Goal: Transaction & Acquisition: Purchase product/service

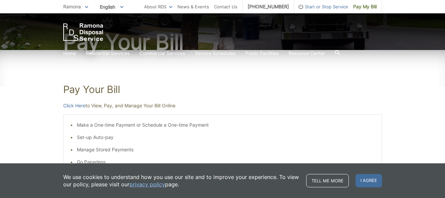
scroll to position [100, 0]
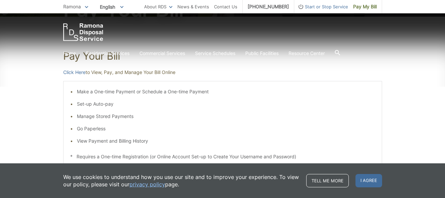
click at [133, 141] on li "View Payment and Billing History" at bounding box center [226, 140] width 298 height 7
click at [81, 140] on li "View Payment and Billing History" at bounding box center [226, 140] width 298 height 7
click at [82, 140] on li "View Payment and Billing History" at bounding box center [226, 140] width 298 height 7
click at [77, 141] on li "View Payment and Billing History" at bounding box center [226, 140] width 298 height 7
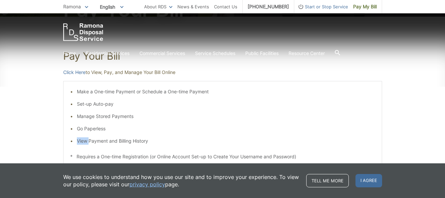
click at [70, 140] on div "Make a One-time Payment or Schedule a One-time Payment Set-up Auto-pay Manage S…" at bounding box center [222, 124] width 319 height 86
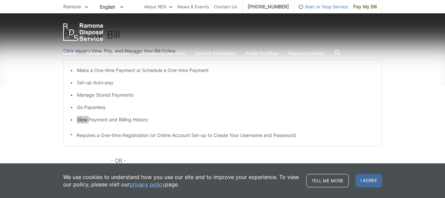
scroll to position [133, 0]
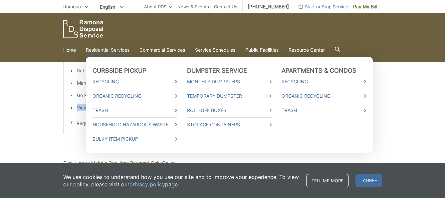
click at [104, 48] on link "Residential Services" at bounding box center [108, 49] width 44 height 7
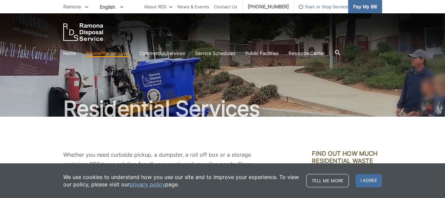
click at [359, 5] on span "Pay My Bill" at bounding box center [365, 6] width 24 height 7
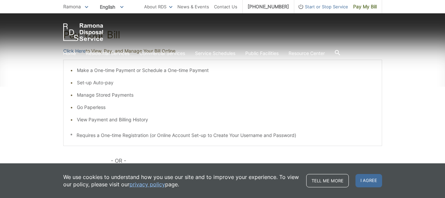
scroll to position [133, 0]
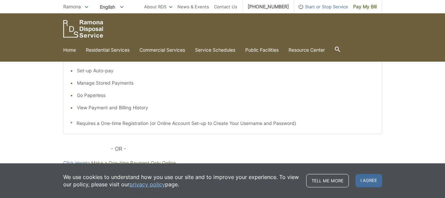
click at [84, 107] on li "View Payment and Billing History" at bounding box center [226, 107] width 298 height 7
click at [77, 108] on li "View Payment and Billing History" at bounding box center [226, 107] width 298 height 7
drag, startPoint x: 322, startPoint y: 91, endPoint x: 324, endPoint y: 96, distance: 5.4
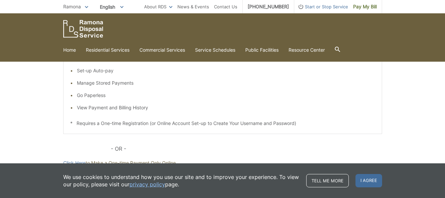
click at [324, 96] on ul "Make a One-time Payment or Schedule a One-time Payment Set-up Auto-pay Manage S…" at bounding box center [222, 83] width 305 height 57
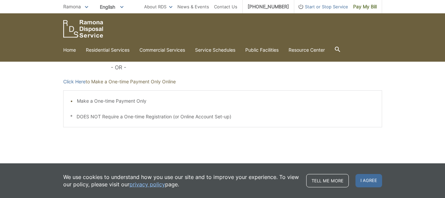
scroll to position [221, 0]
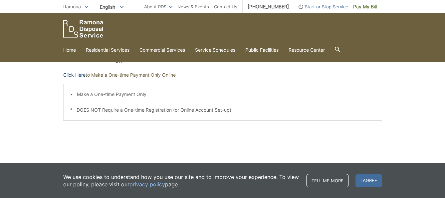
click at [76, 73] on link "Click Here" at bounding box center [74, 74] width 22 height 7
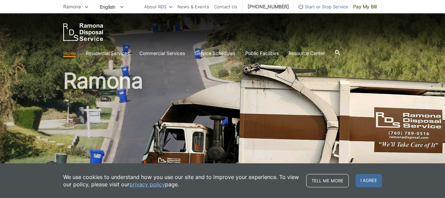
click at [368, 177] on span "I agree" at bounding box center [369, 180] width 27 height 13
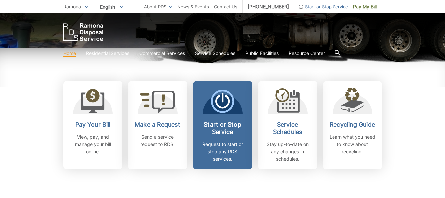
scroll to position [200, 0]
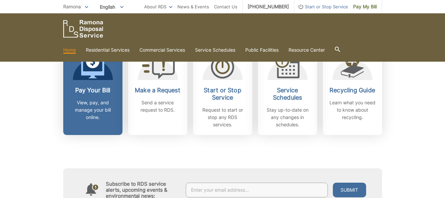
click at [86, 107] on p "View, pay, and manage your bill online." at bounding box center [92, 110] width 49 height 22
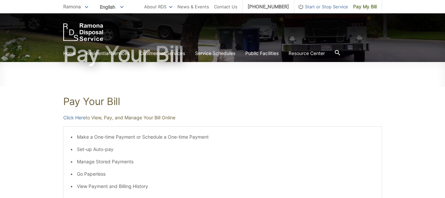
scroll to position [67, 0]
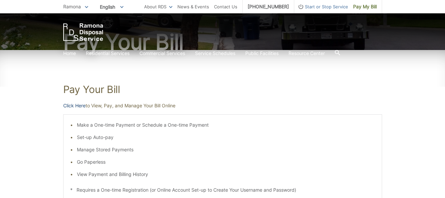
click at [73, 106] on link "Click Here" at bounding box center [74, 105] width 22 height 7
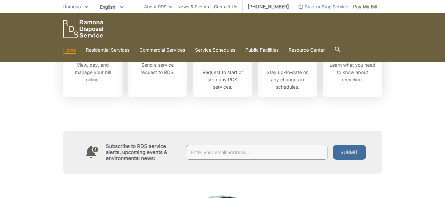
scroll to position [200, 0]
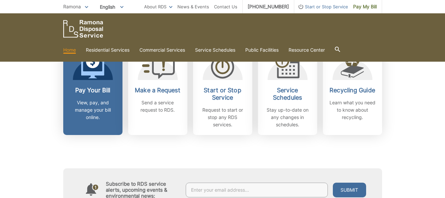
click at [87, 104] on p "View, pay, and manage your bill online." at bounding box center [92, 110] width 49 height 22
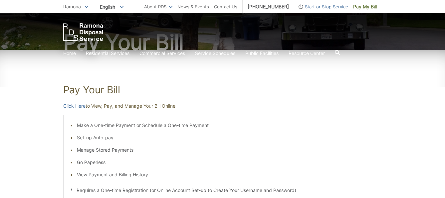
scroll to position [67, 0]
click at [77, 105] on link "Click Here" at bounding box center [74, 105] width 22 height 7
